Goal: Navigation & Orientation: Find specific page/section

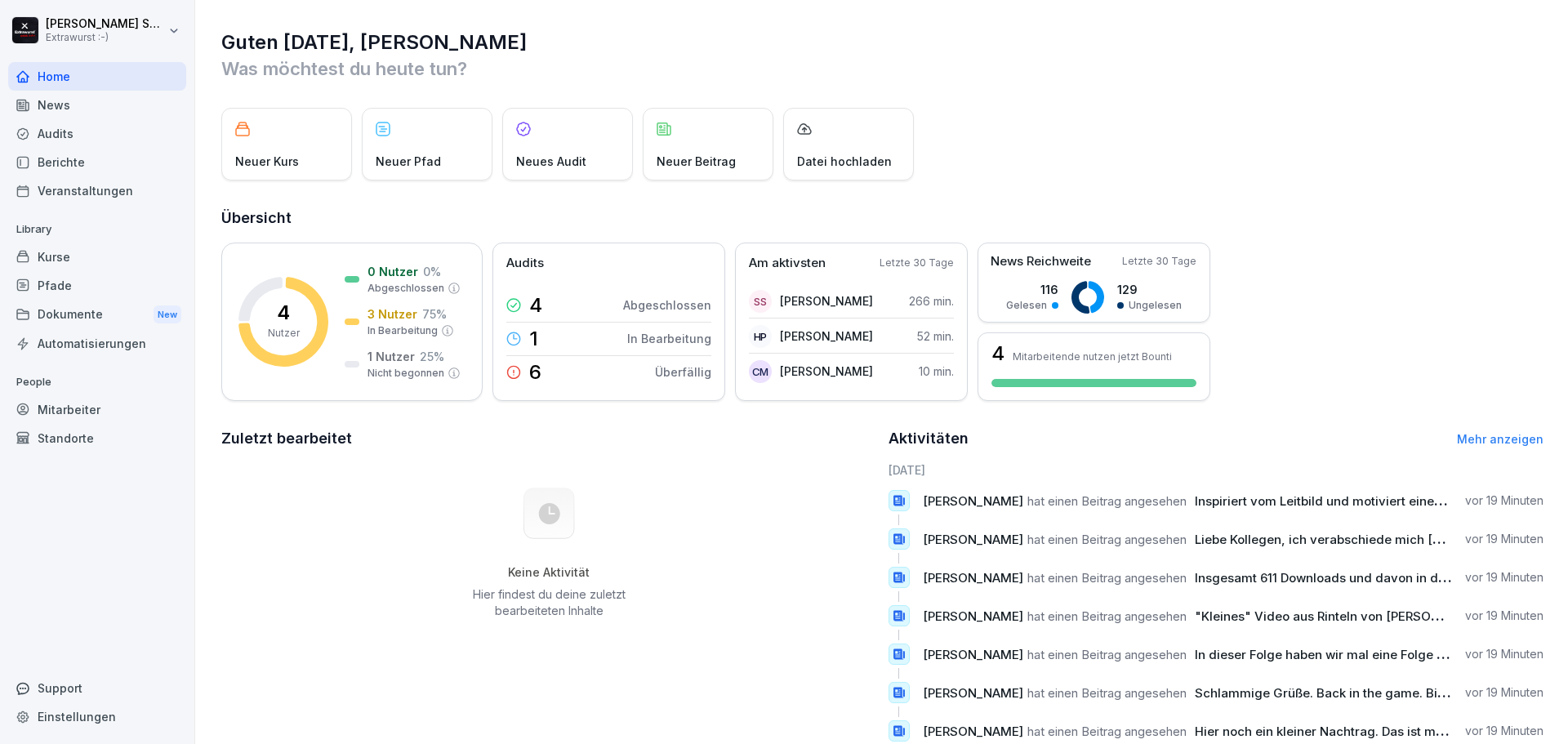
click at [58, 418] on div "Mitarbeiter" at bounding box center [97, 409] width 178 height 28
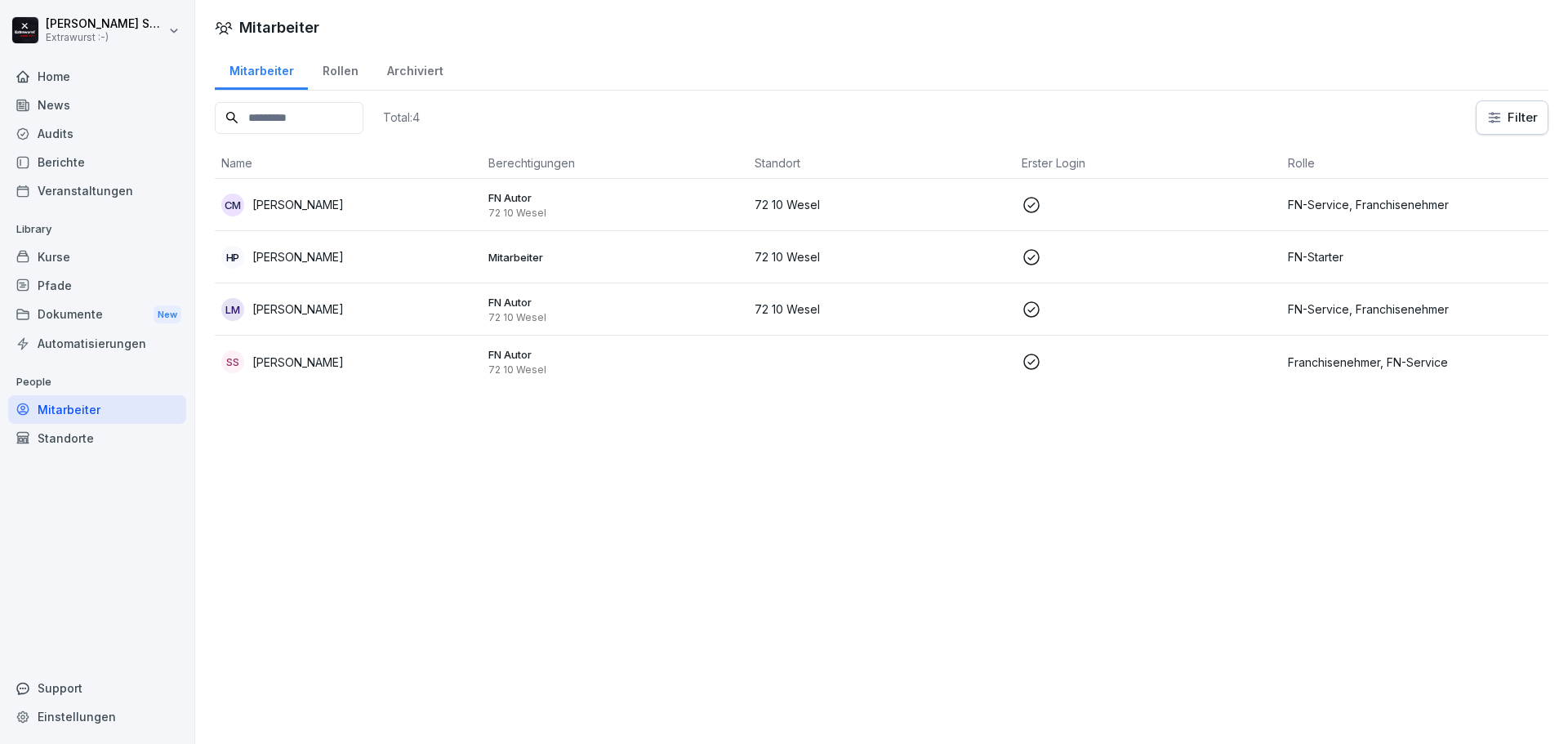
click at [330, 359] on p "[PERSON_NAME]" at bounding box center [298, 363] width 91 height 18
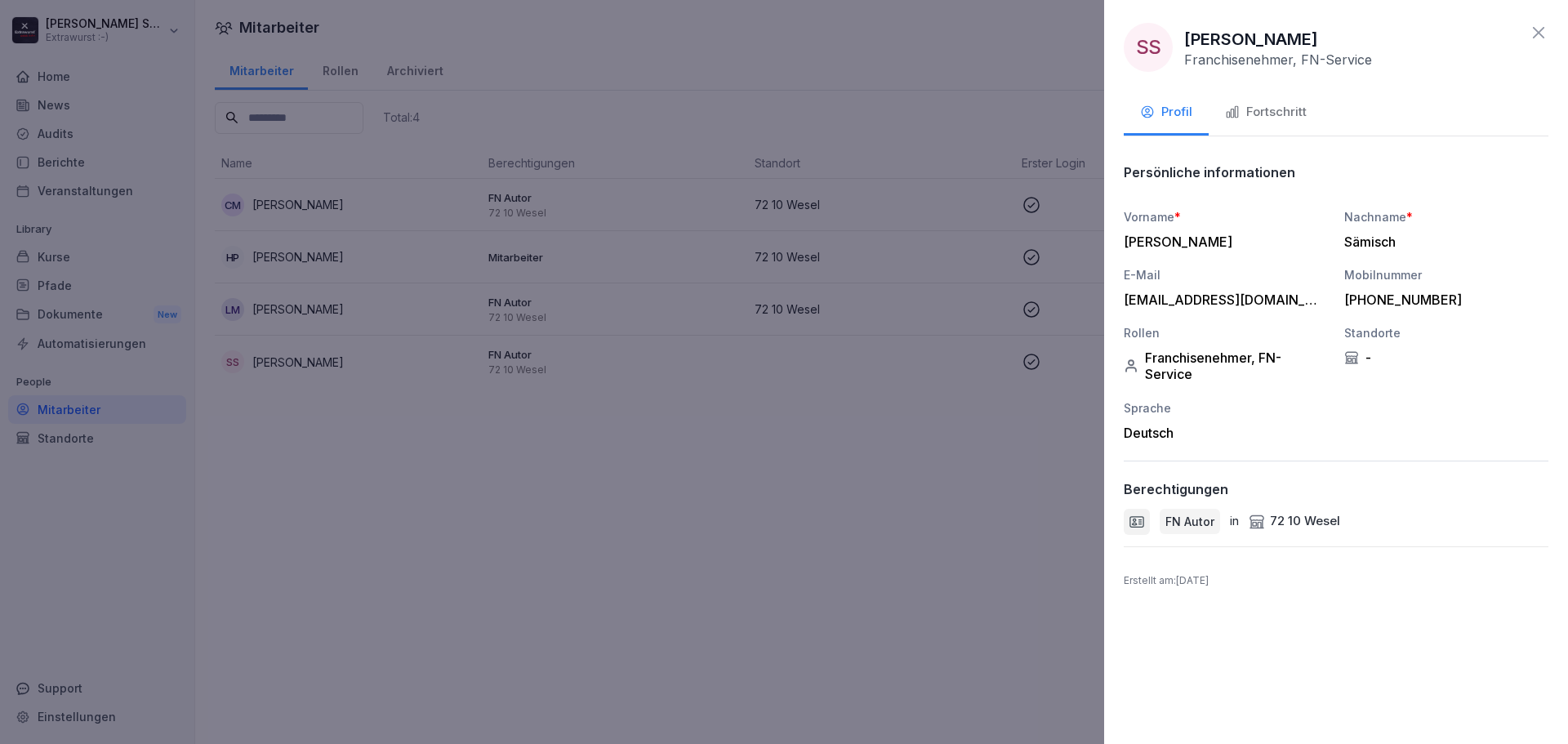
click at [1264, 100] on button "Fortschritt" at bounding box center [1266, 113] width 115 height 44
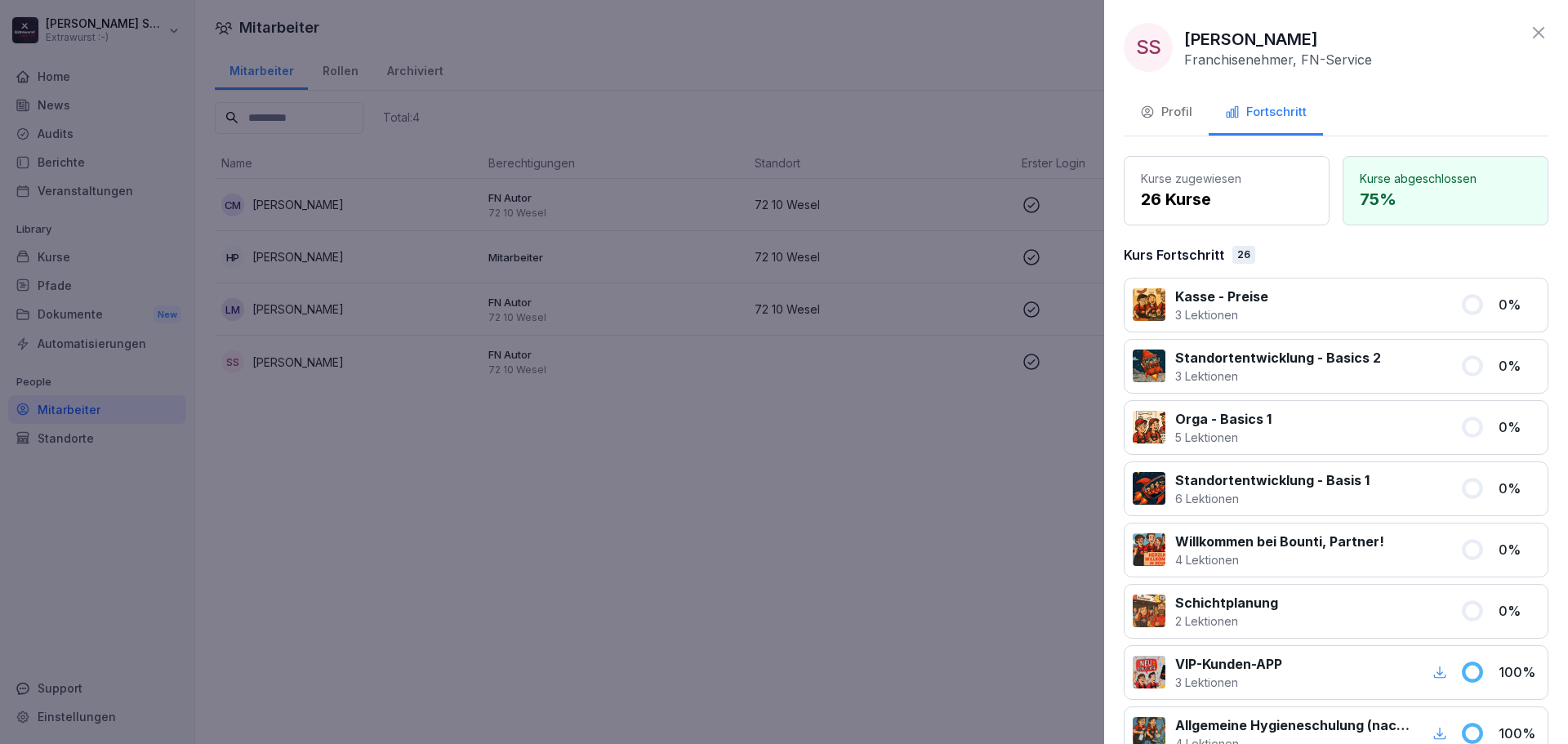
click at [1157, 116] on div "Profil" at bounding box center [1166, 112] width 52 height 19
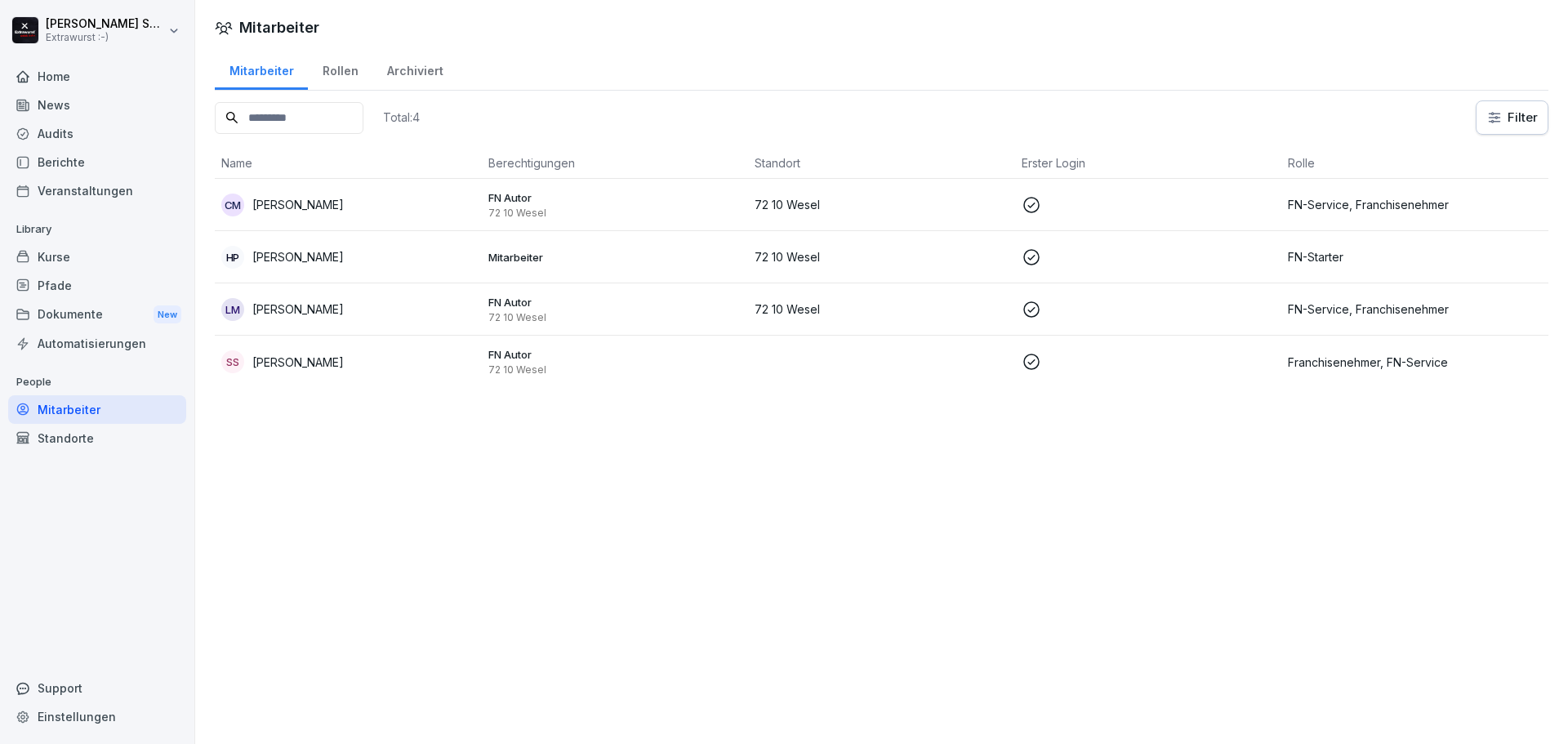
click at [383, 80] on div "Archiviert" at bounding box center [415, 69] width 85 height 42
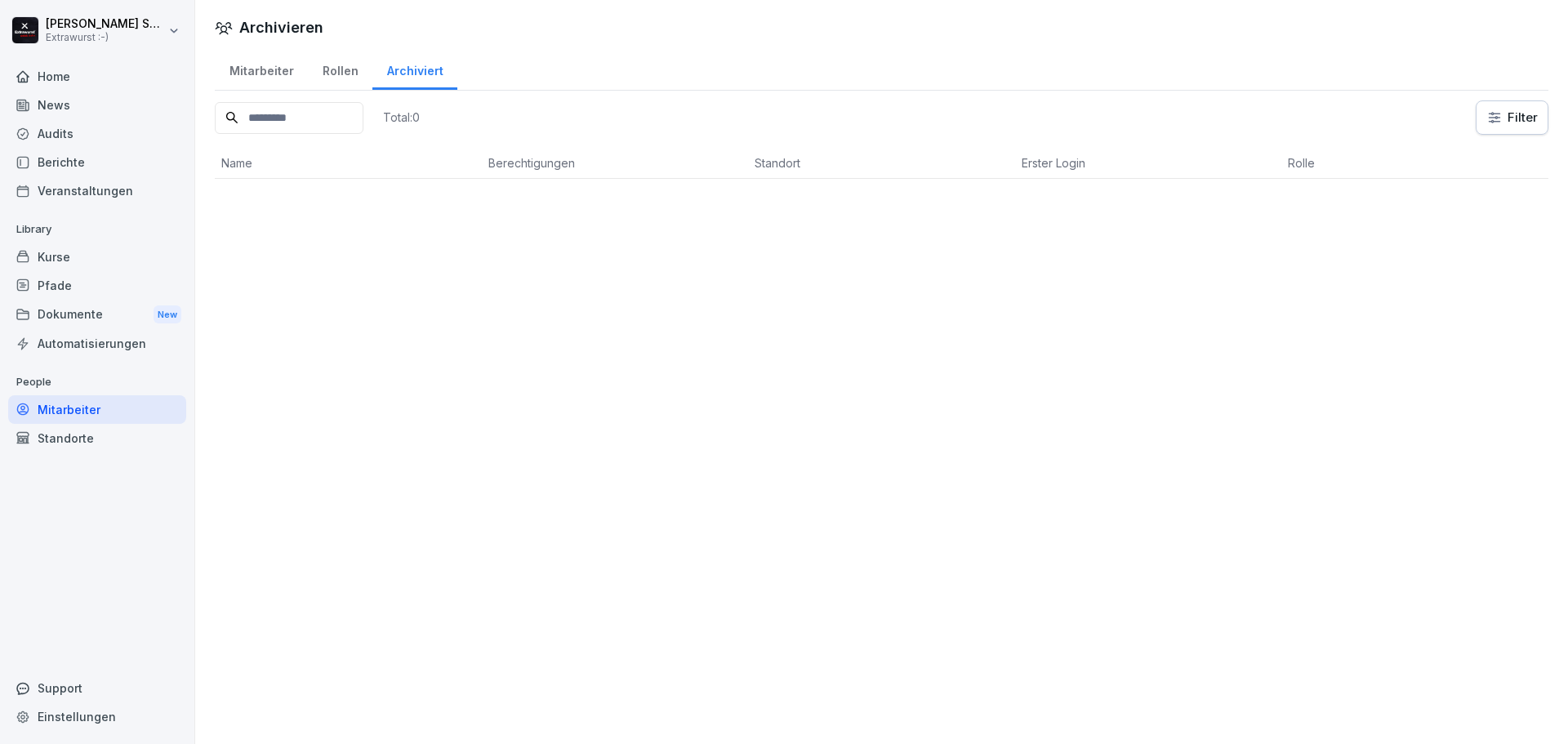
click at [328, 62] on div "Rollen" at bounding box center [340, 69] width 65 height 42
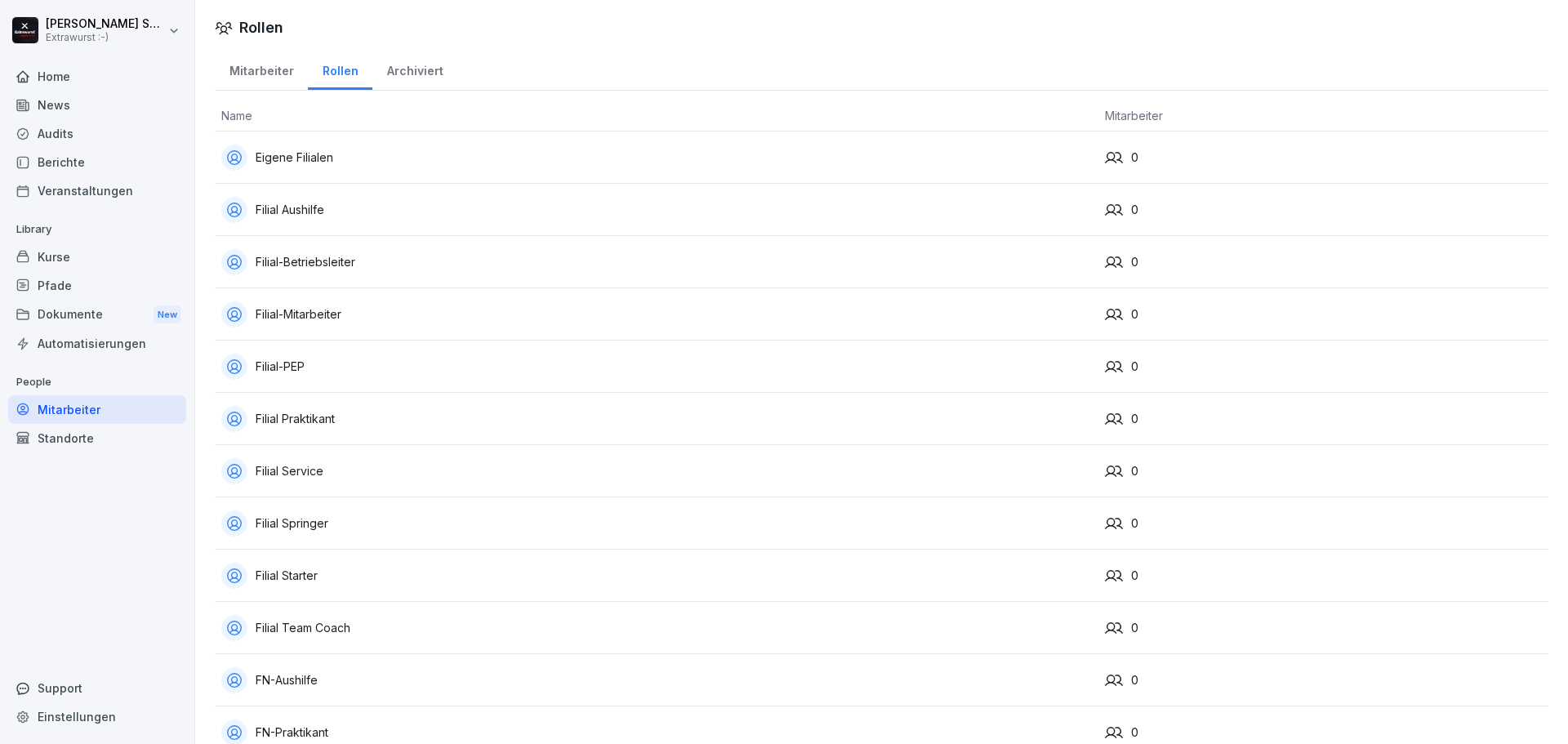
click at [261, 56] on div "Mitarbeiter" at bounding box center [261, 69] width 93 height 42
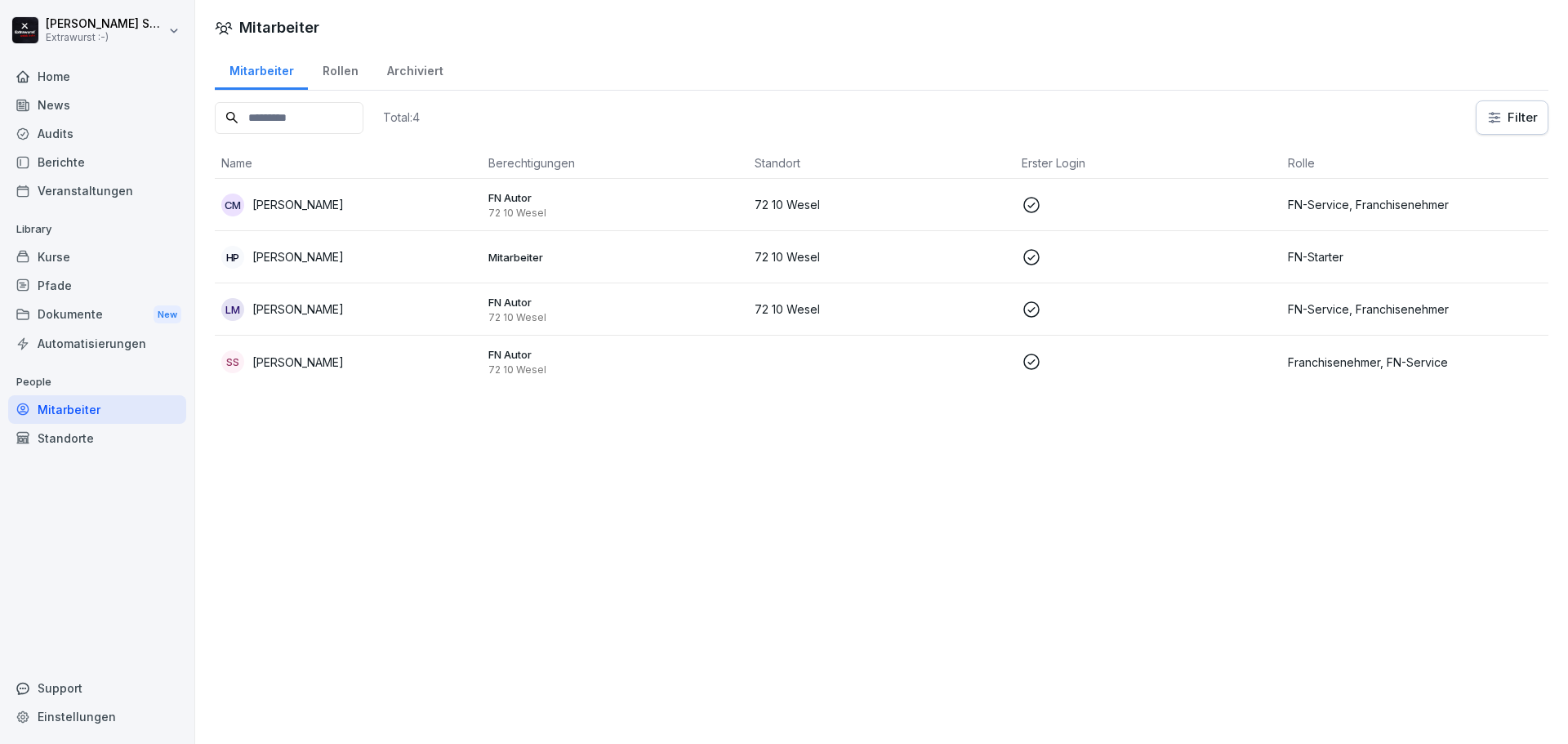
click at [300, 363] on p "[PERSON_NAME]" at bounding box center [298, 363] width 91 height 18
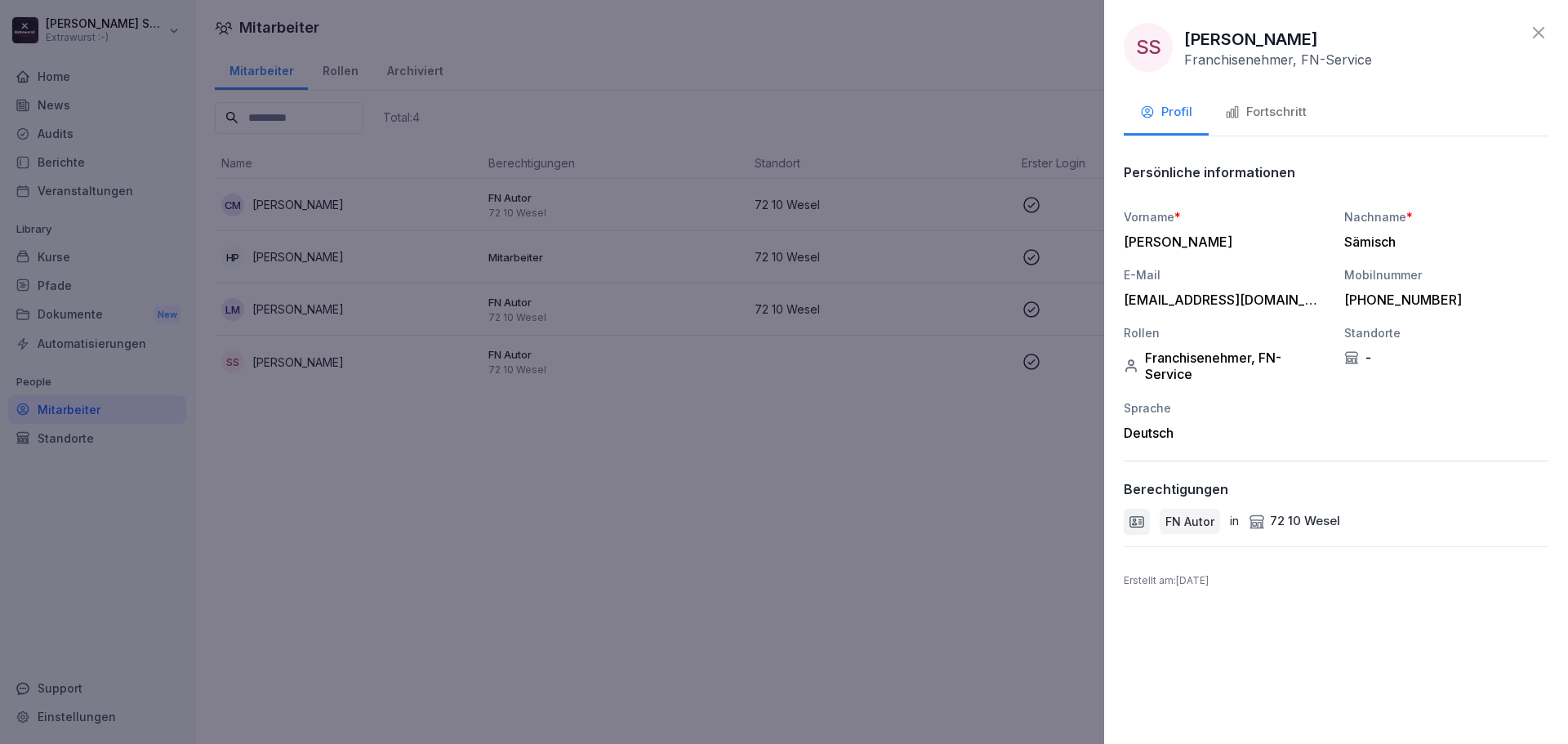
click at [1164, 249] on div "[PERSON_NAME]" at bounding box center [1222, 241] width 196 height 17
